Goal: Find specific page/section: Find specific page/section

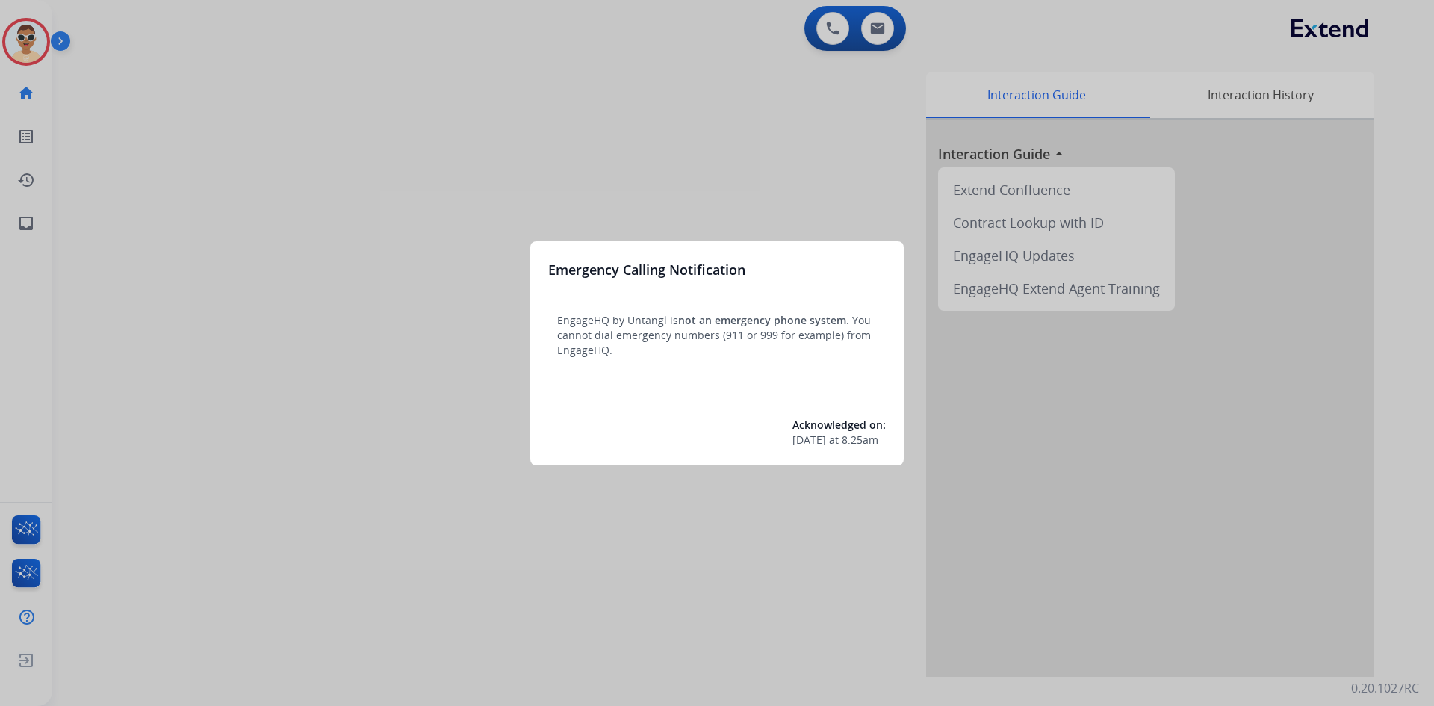
click at [264, 153] on div at bounding box center [717, 353] width 1434 height 706
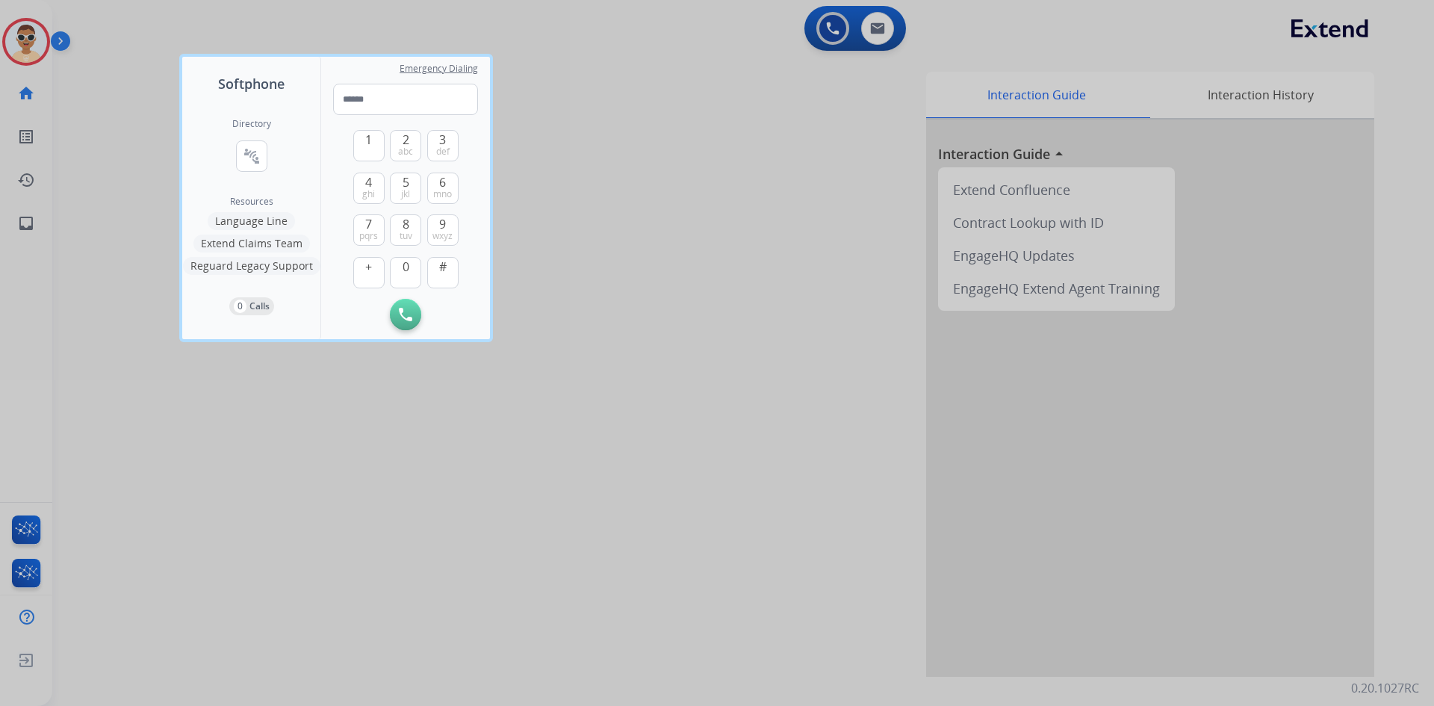
click at [94, 58] on div at bounding box center [717, 353] width 1434 height 706
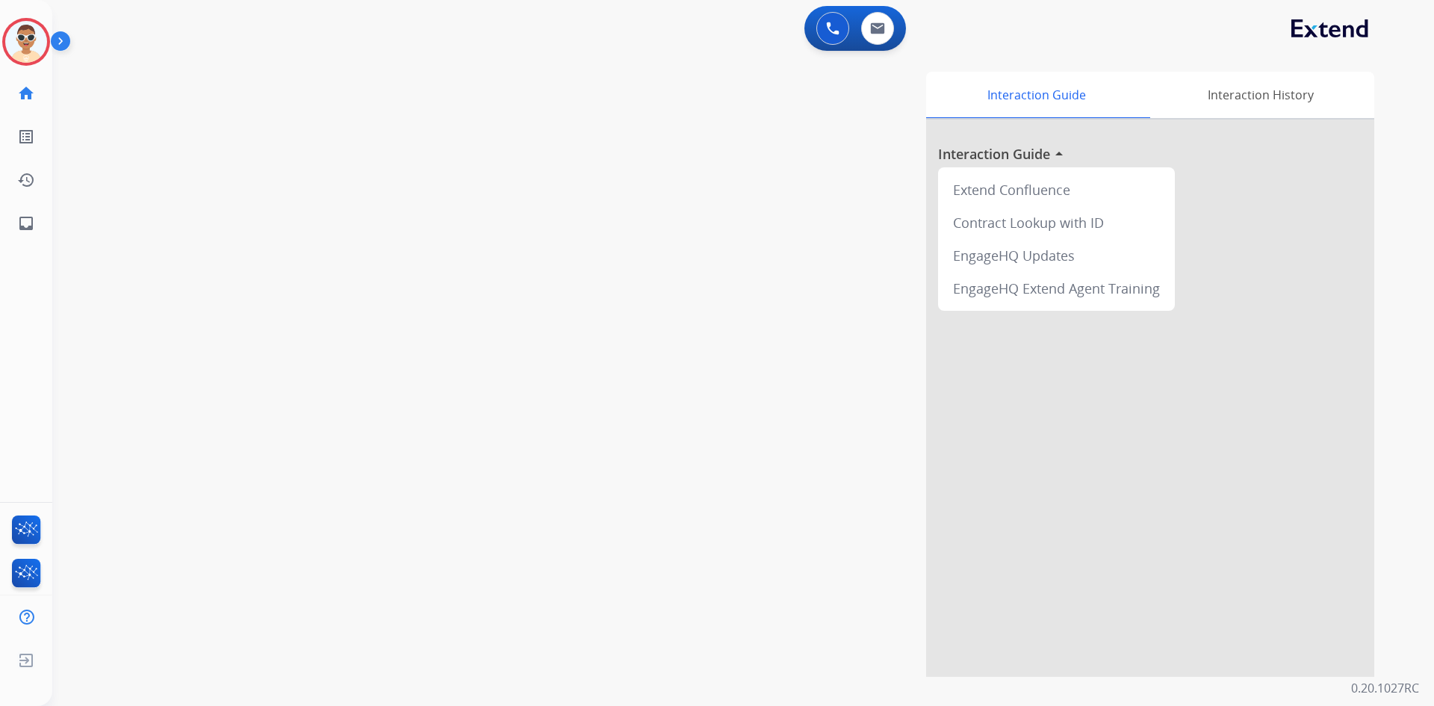
click at [69, 48] on img at bounding box center [63, 44] width 25 height 28
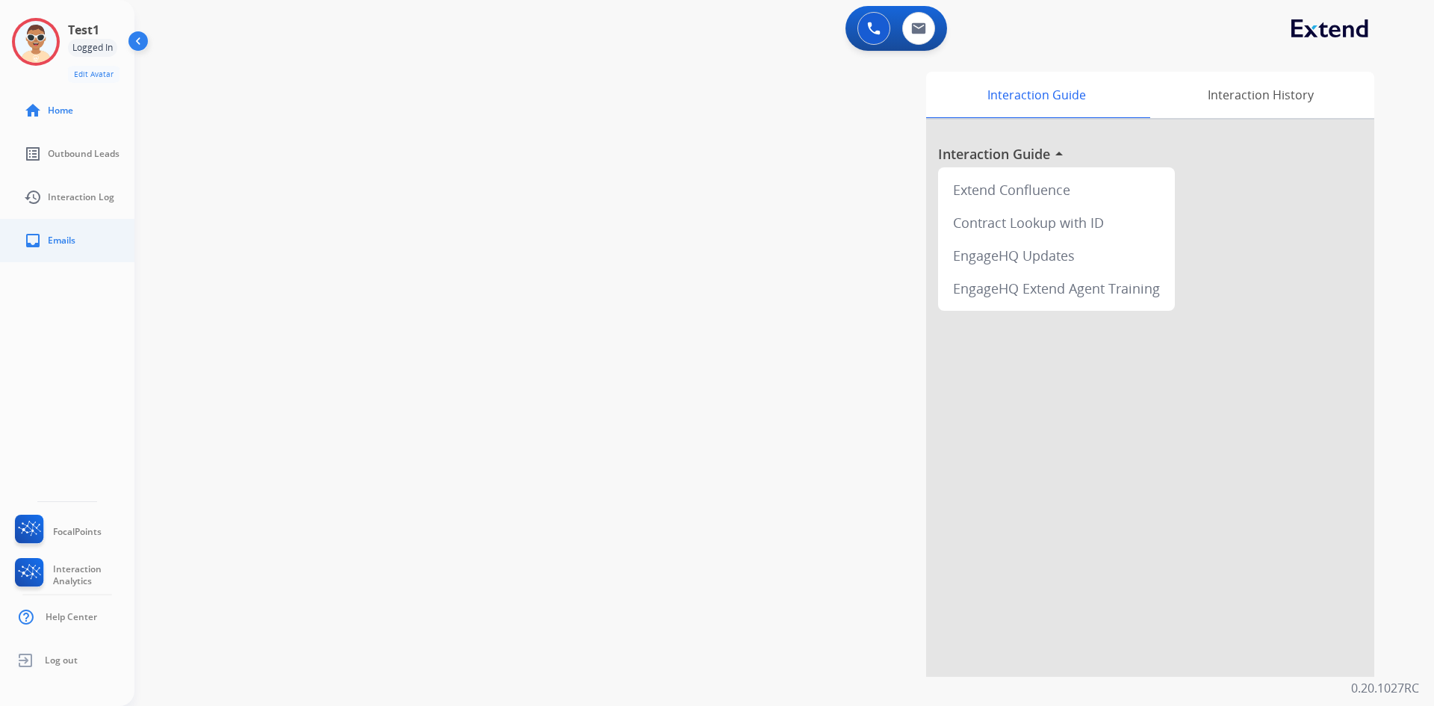
click at [46, 246] on link "inbox Emails" at bounding box center [79, 241] width 134 height 42
select select "**********"
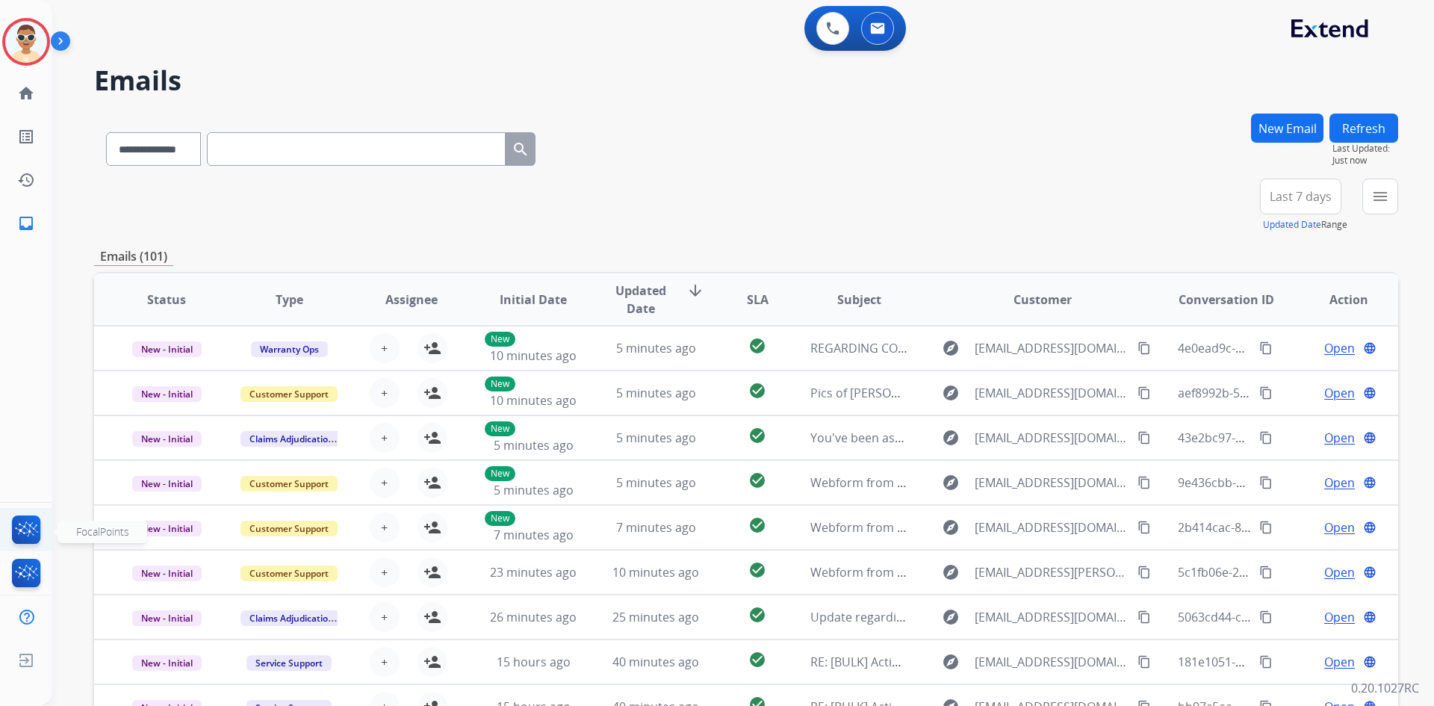
click at [35, 523] on img at bounding box center [26, 532] width 35 height 34
